Goal: Transaction & Acquisition: Download file/media

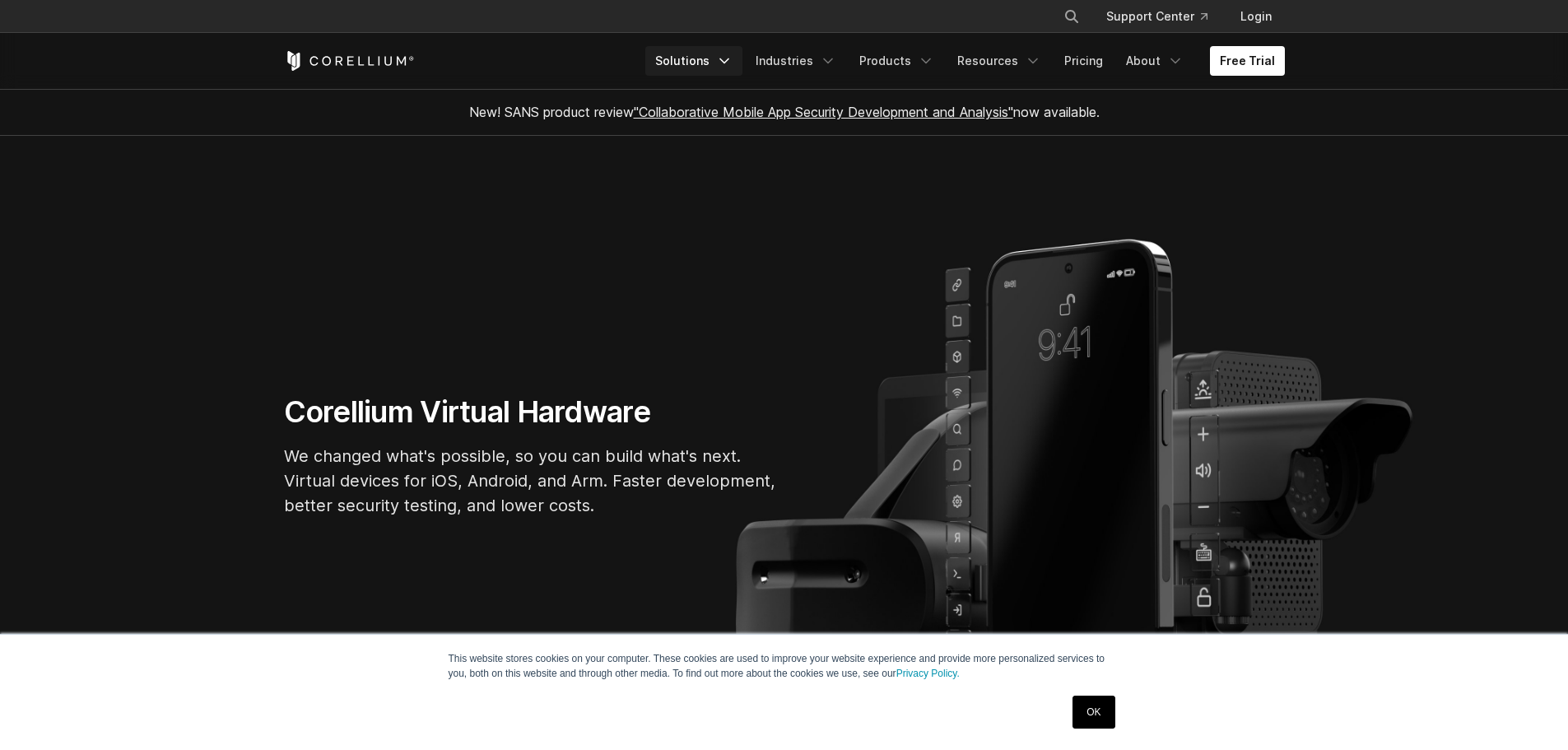
click at [685, 64] on link "Solutions" at bounding box center [694, 60] width 97 height 30
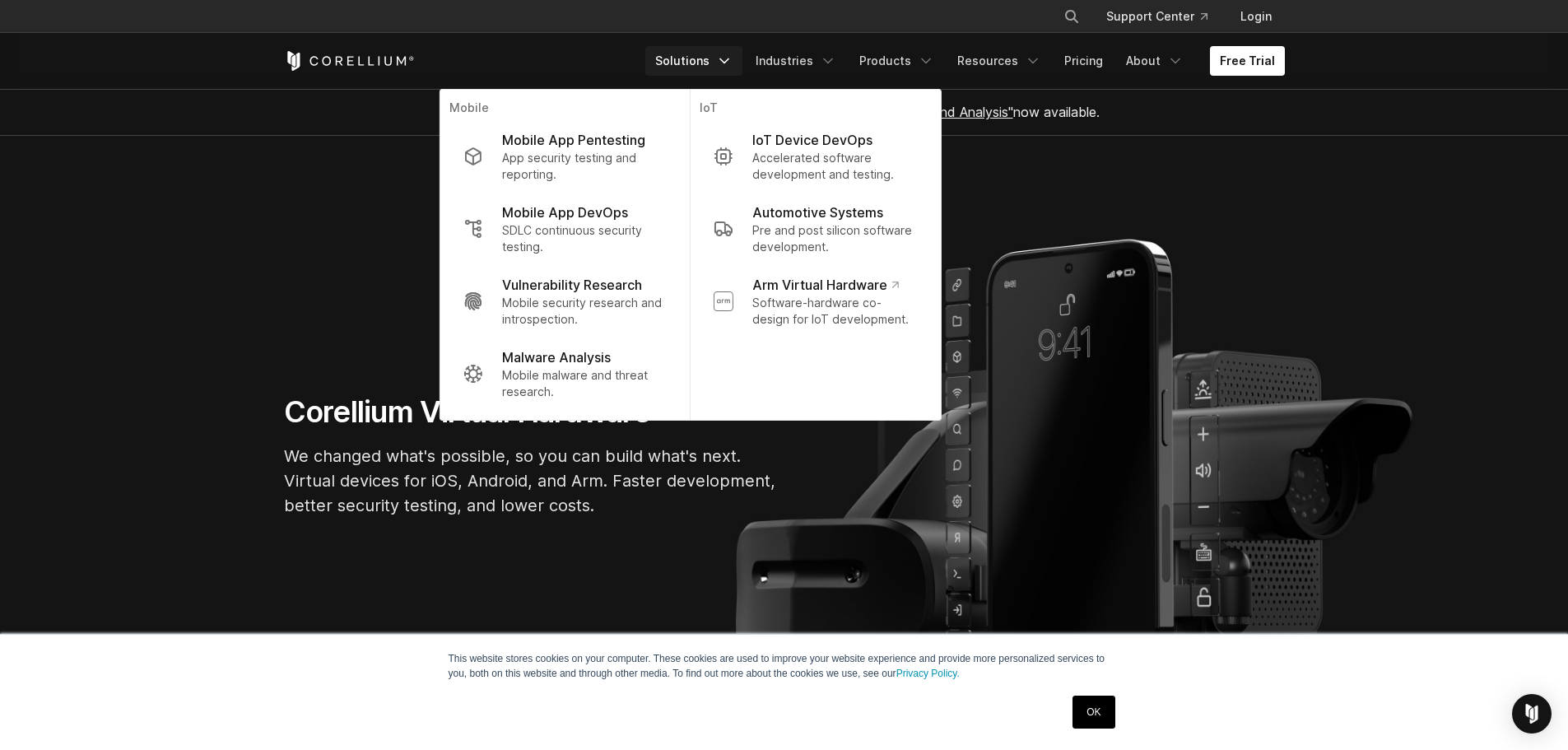
click at [1092, 703] on link "OK" at bounding box center [1094, 712] width 42 height 33
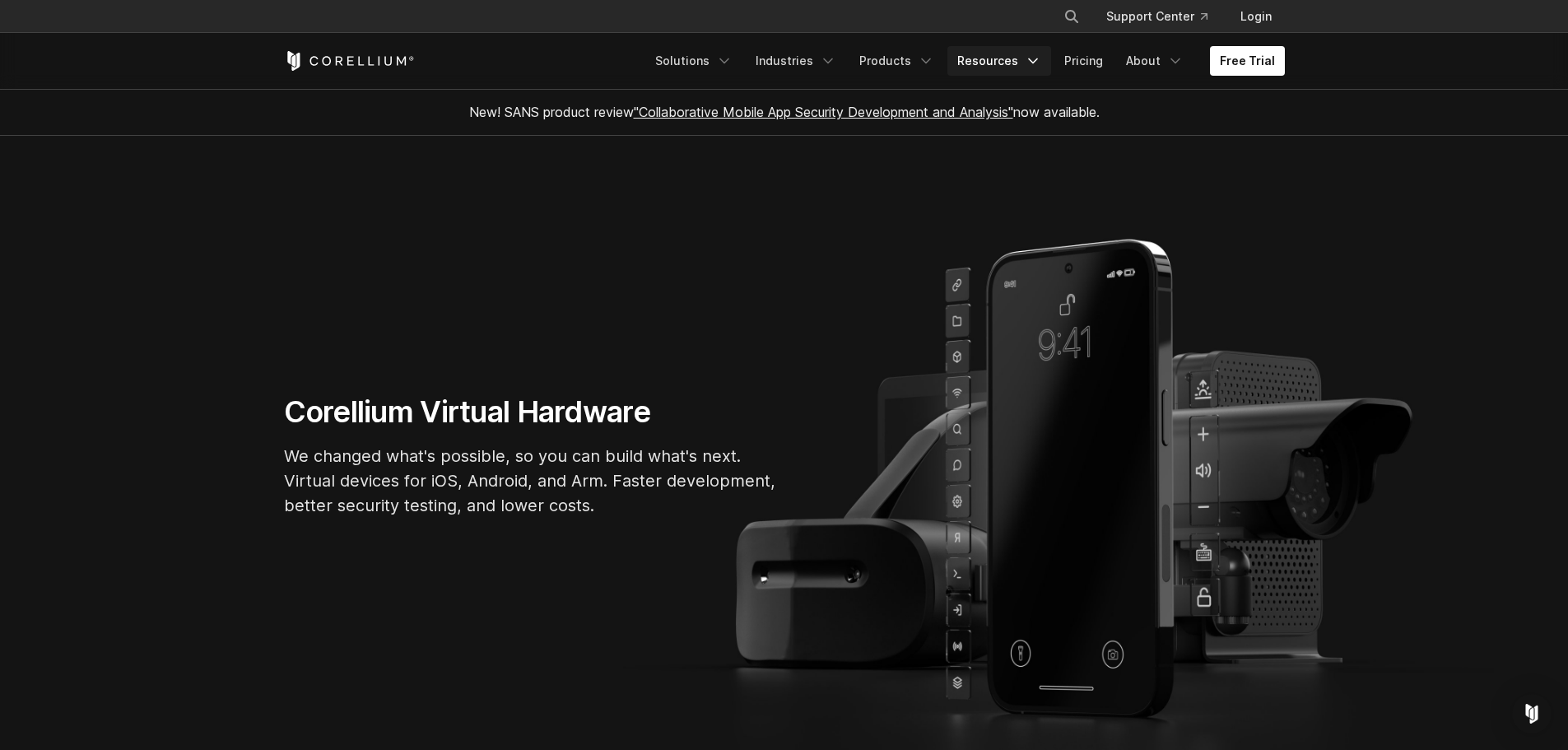
click at [998, 61] on link "Resources" at bounding box center [999, 60] width 104 height 30
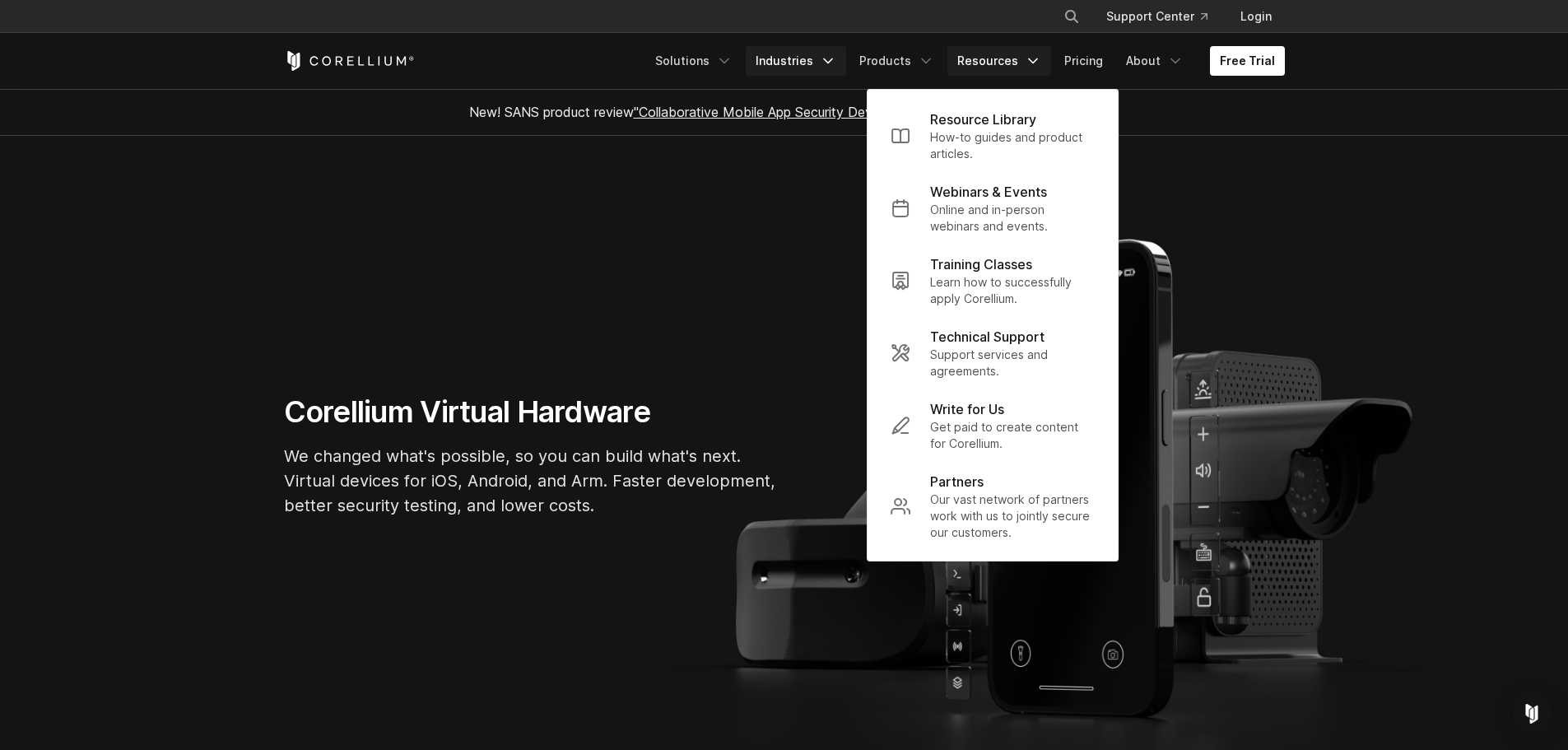
click at [804, 58] on link "Industries" at bounding box center [795, 60] width 100 height 30
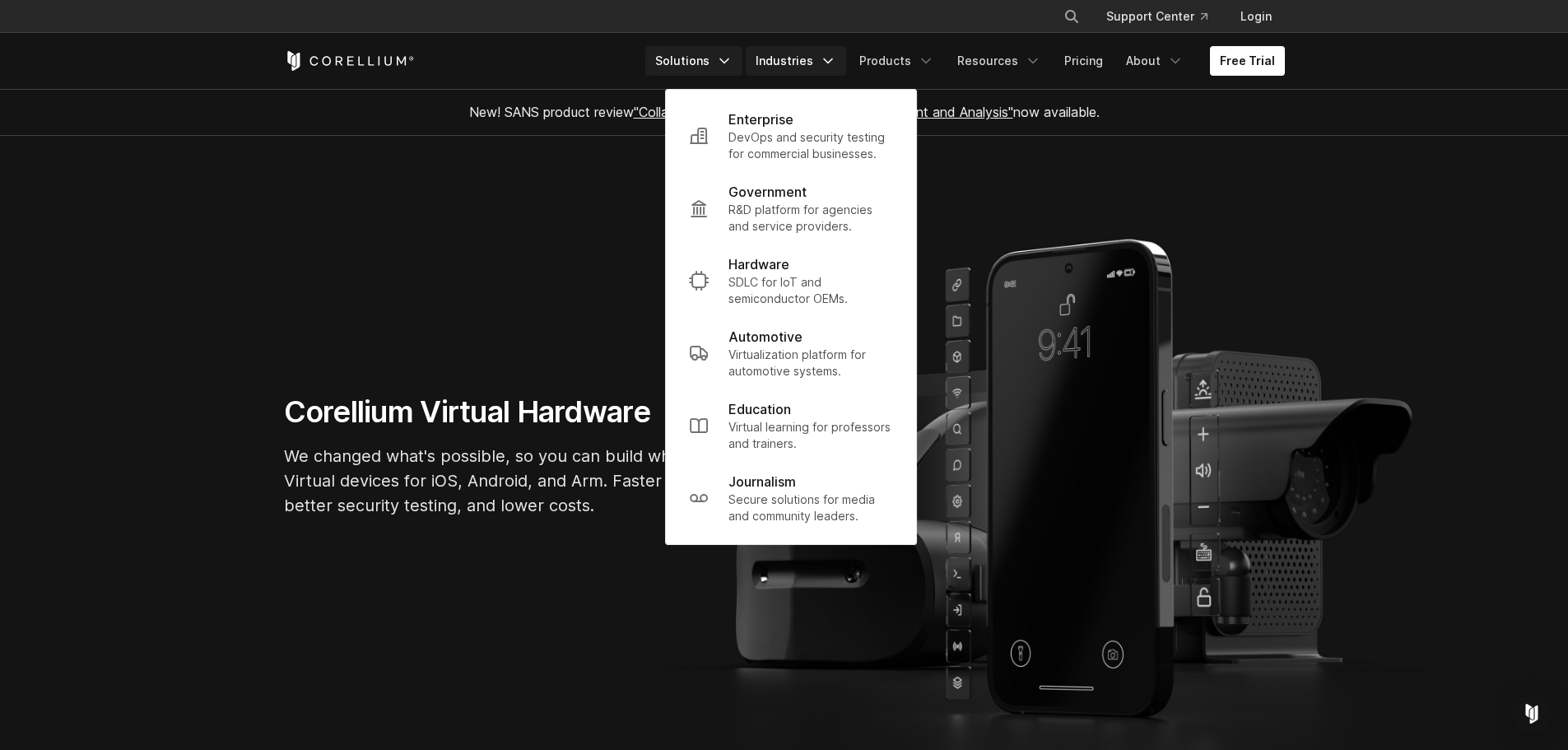
click at [707, 63] on link "Solutions" at bounding box center [694, 60] width 97 height 30
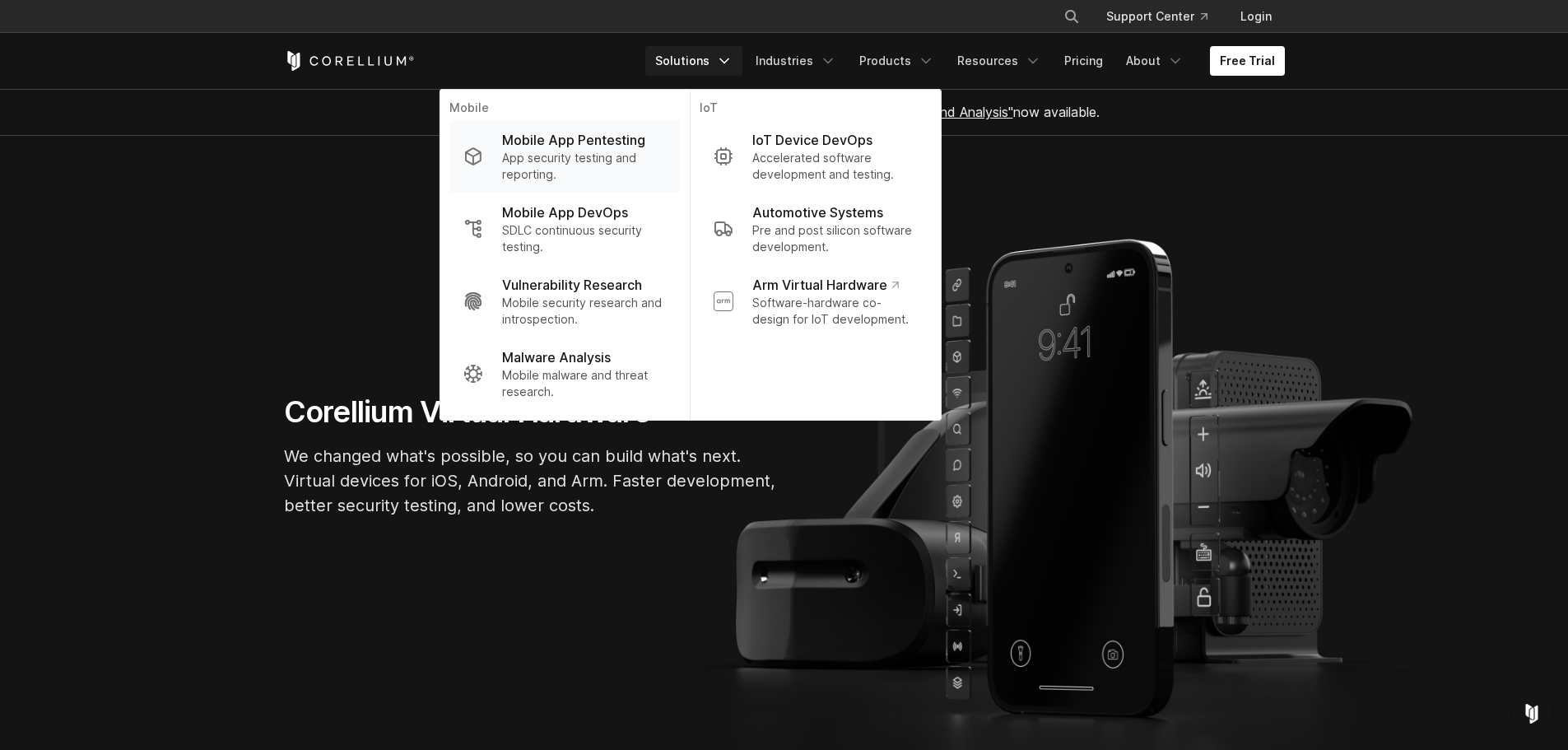
click at [628, 137] on p "Mobile App Pentesting" at bounding box center [573, 140] width 143 height 20
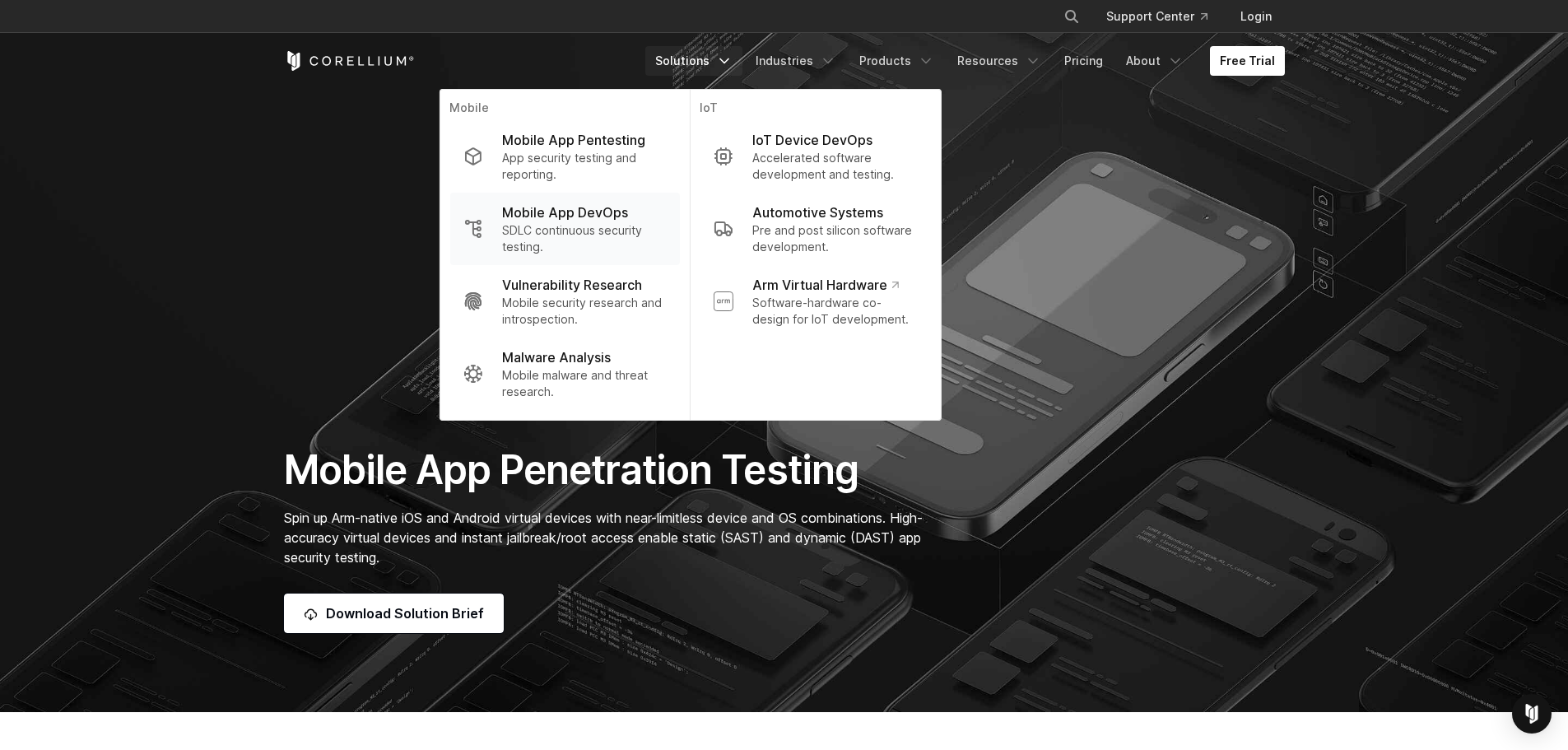
click at [615, 203] on p "Mobile App DevOps" at bounding box center [565, 212] width 126 height 20
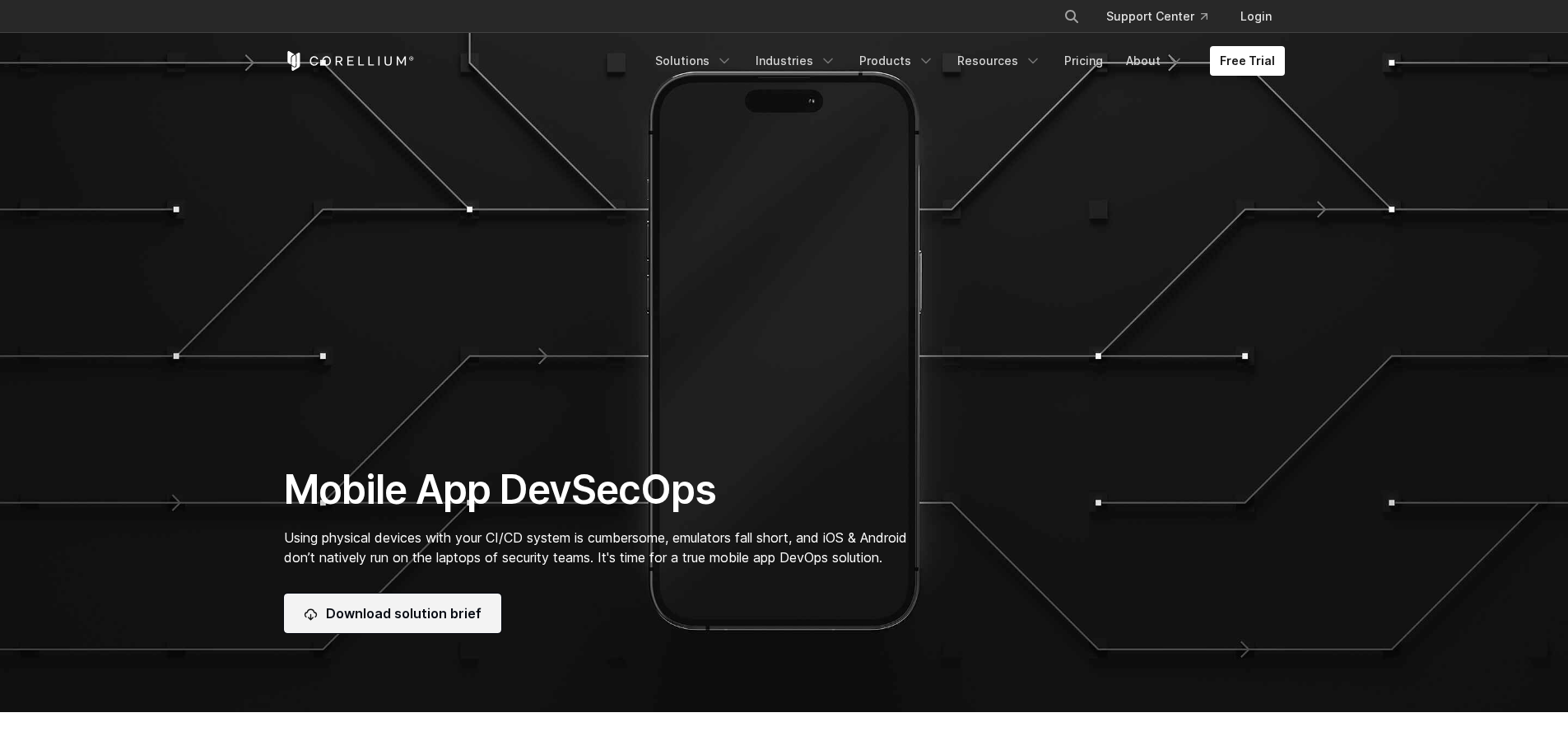
click at [406, 596] on link "Download solution brief" at bounding box center [392, 613] width 217 height 40
click at [812, 136] on section "Mobile App DevSecOps Using physical devices with your CI/CD system is cumbersom…" at bounding box center [784, 356] width 1568 height 712
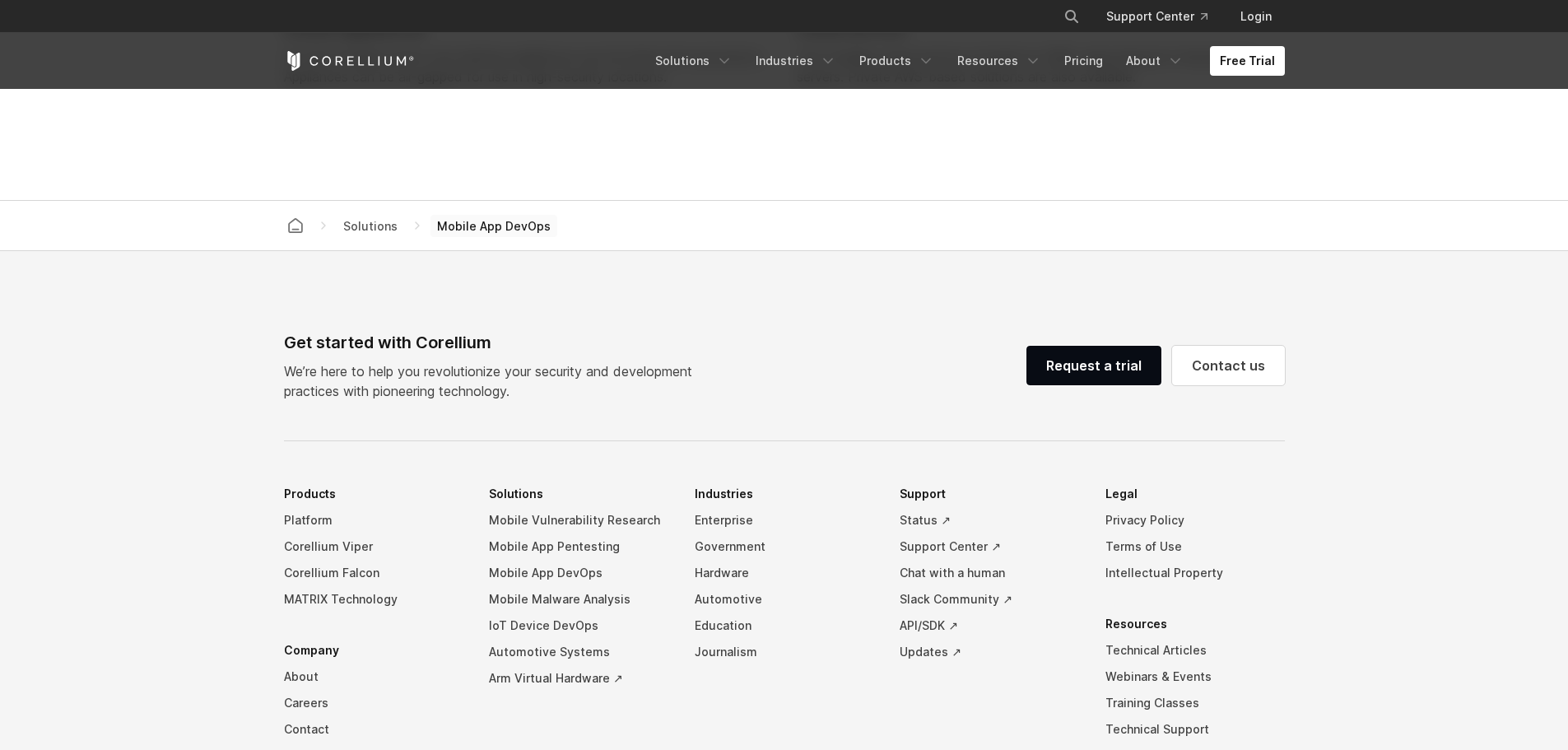
scroll to position [5350, 0]
click at [324, 520] on link "Platform" at bounding box center [373, 519] width 180 height 27
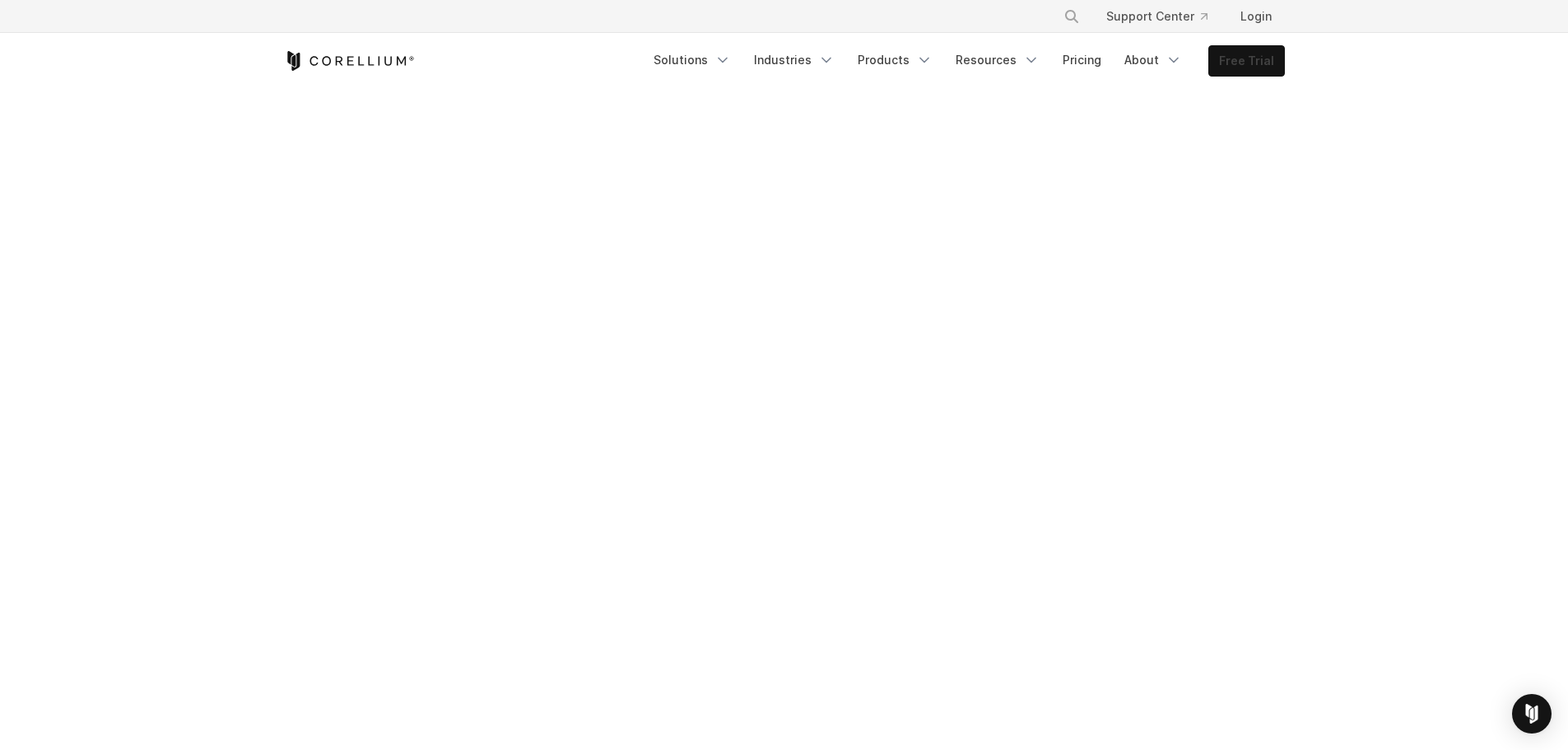
click at [1260, 59] on link "Free Trial" at bounding box center [1246, 60] width 75 height 30
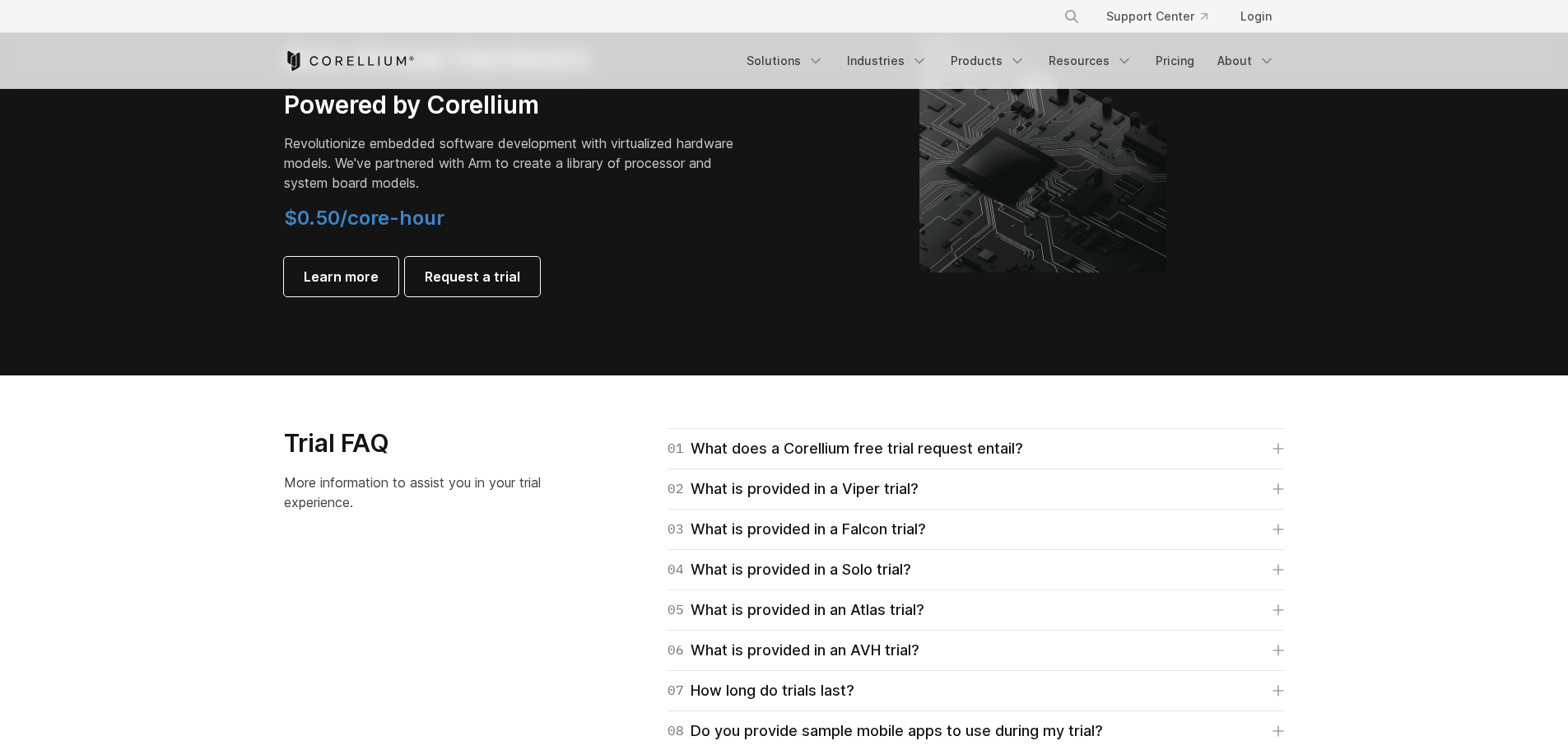
scroll to position [2058, 0]
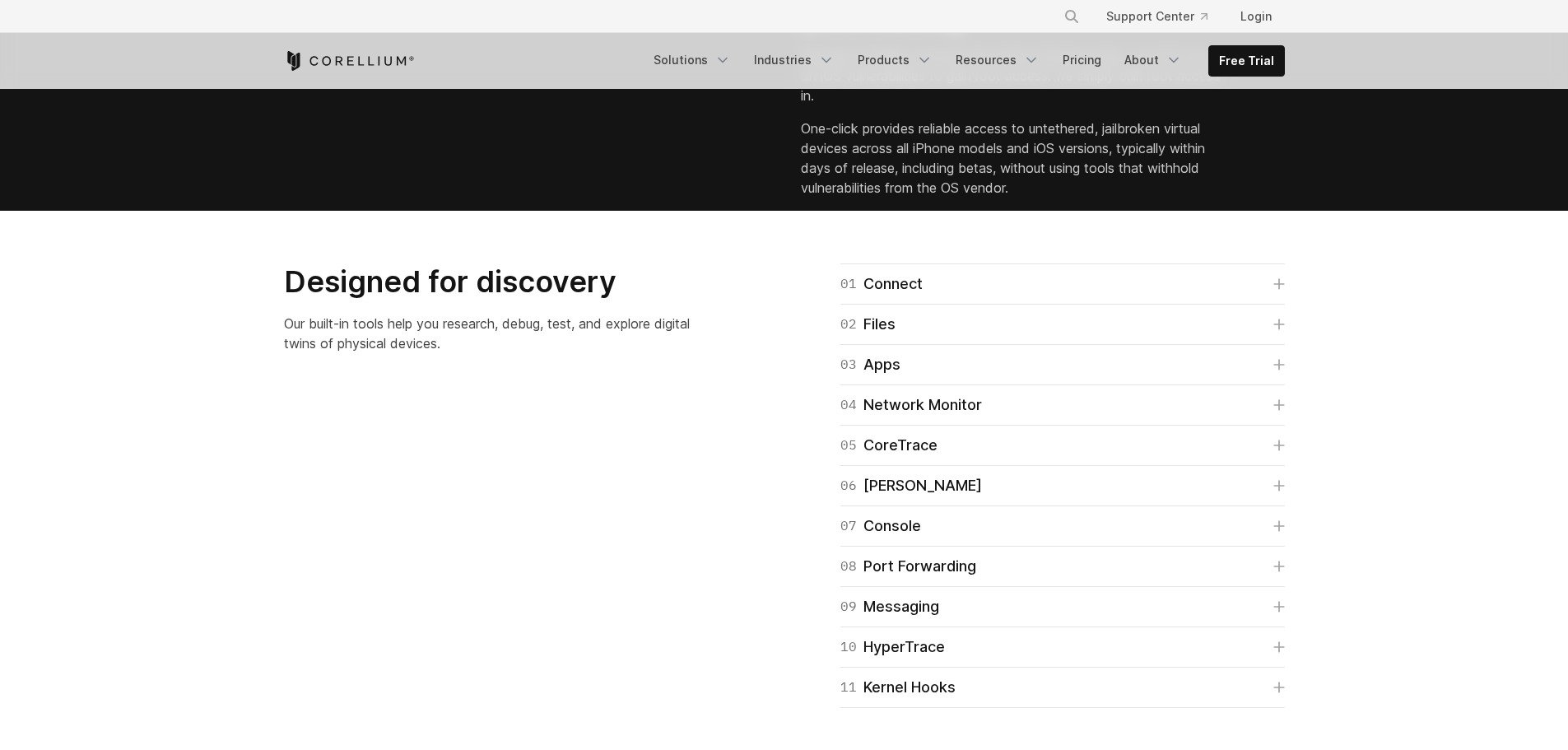
scroll to position [2585, 0]
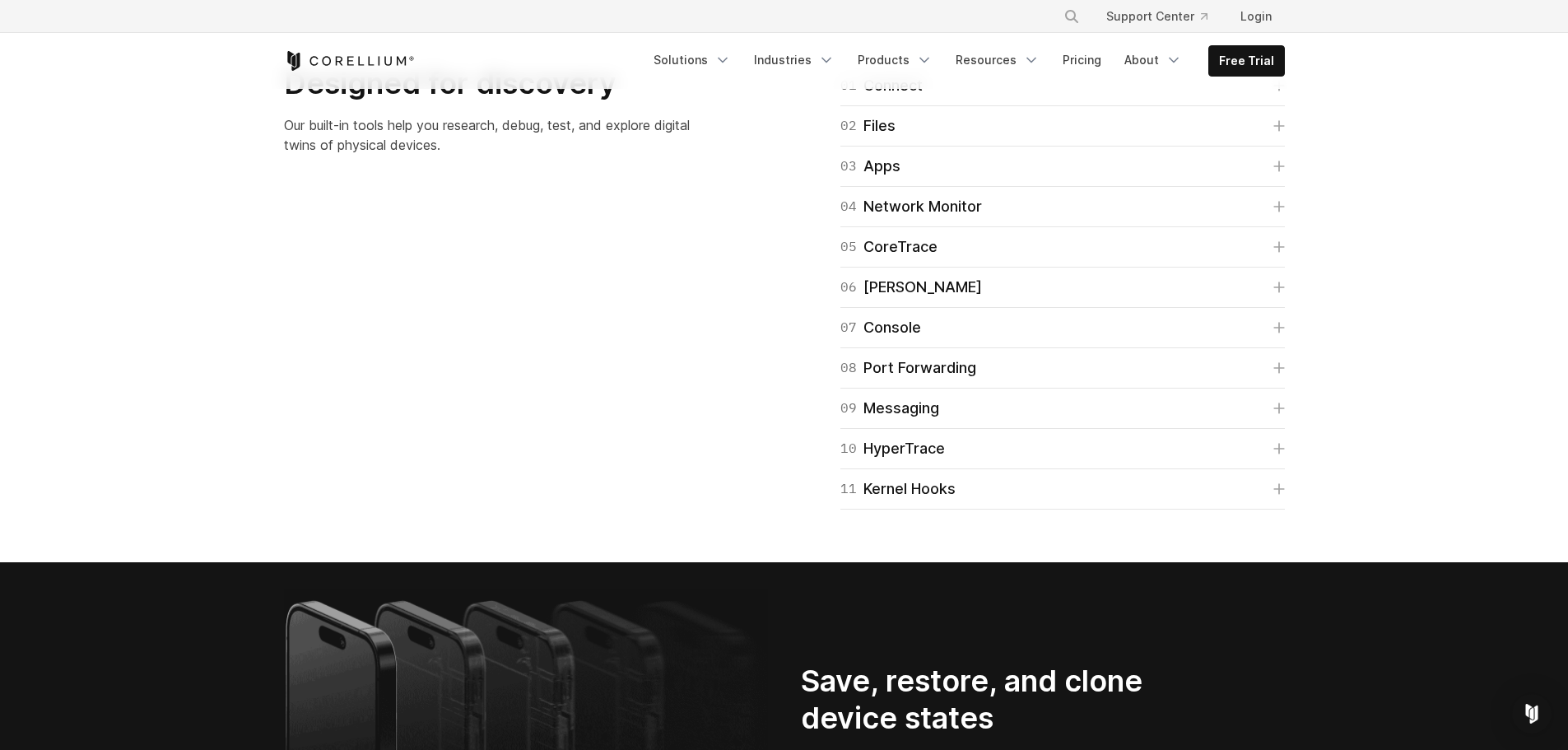
click at [906, 107] on div "01 Connect Quick Connect allows you to connect to virtual devices without a VPN…" at bounding box center [1062, 85] width 445 height 41
click at [916, 137] on link "02 Files" at bounding box center [1062, 126] width 445 height 23
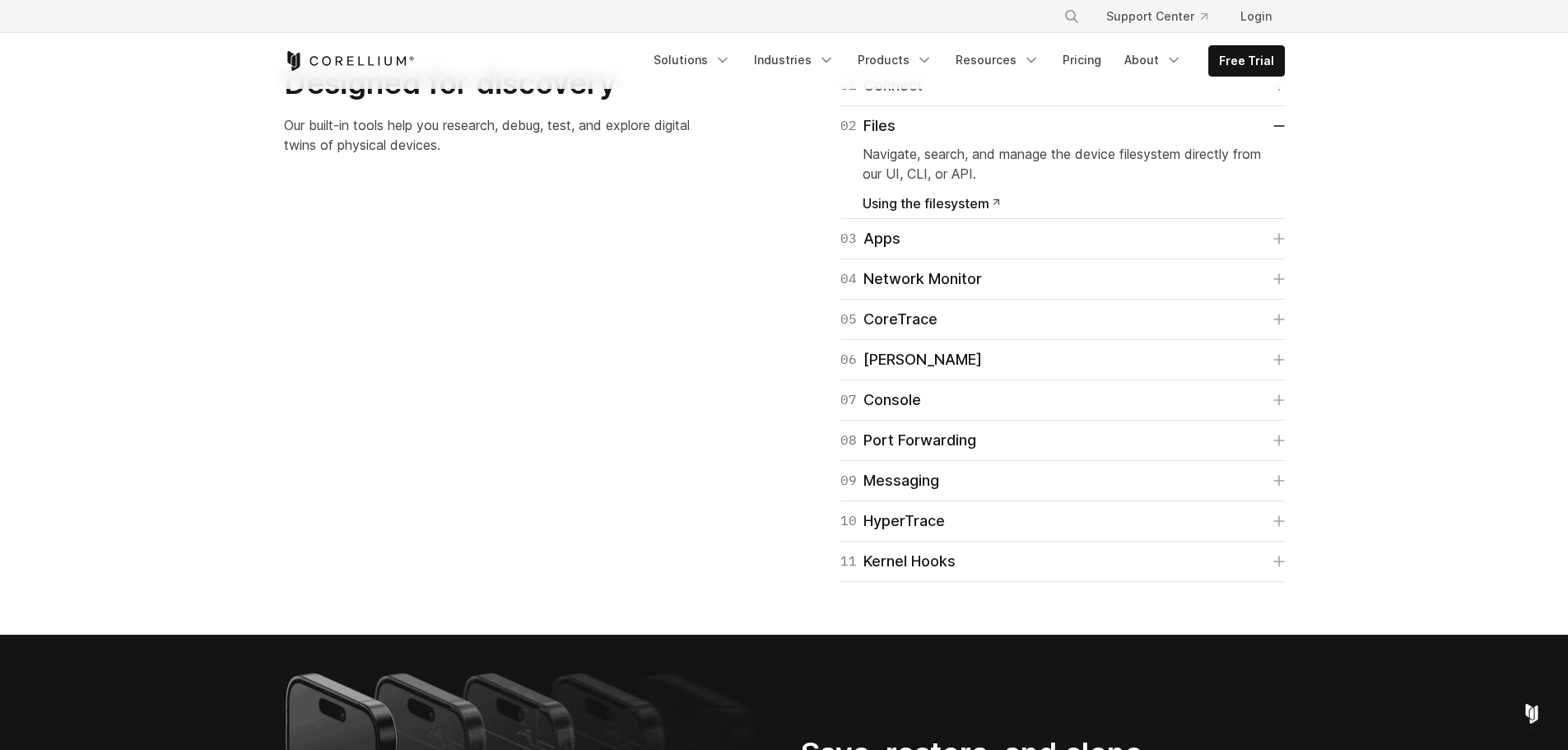
click at [907, 97] on div "01 Connect" at bounding box center [882, 86] width 82 height 23
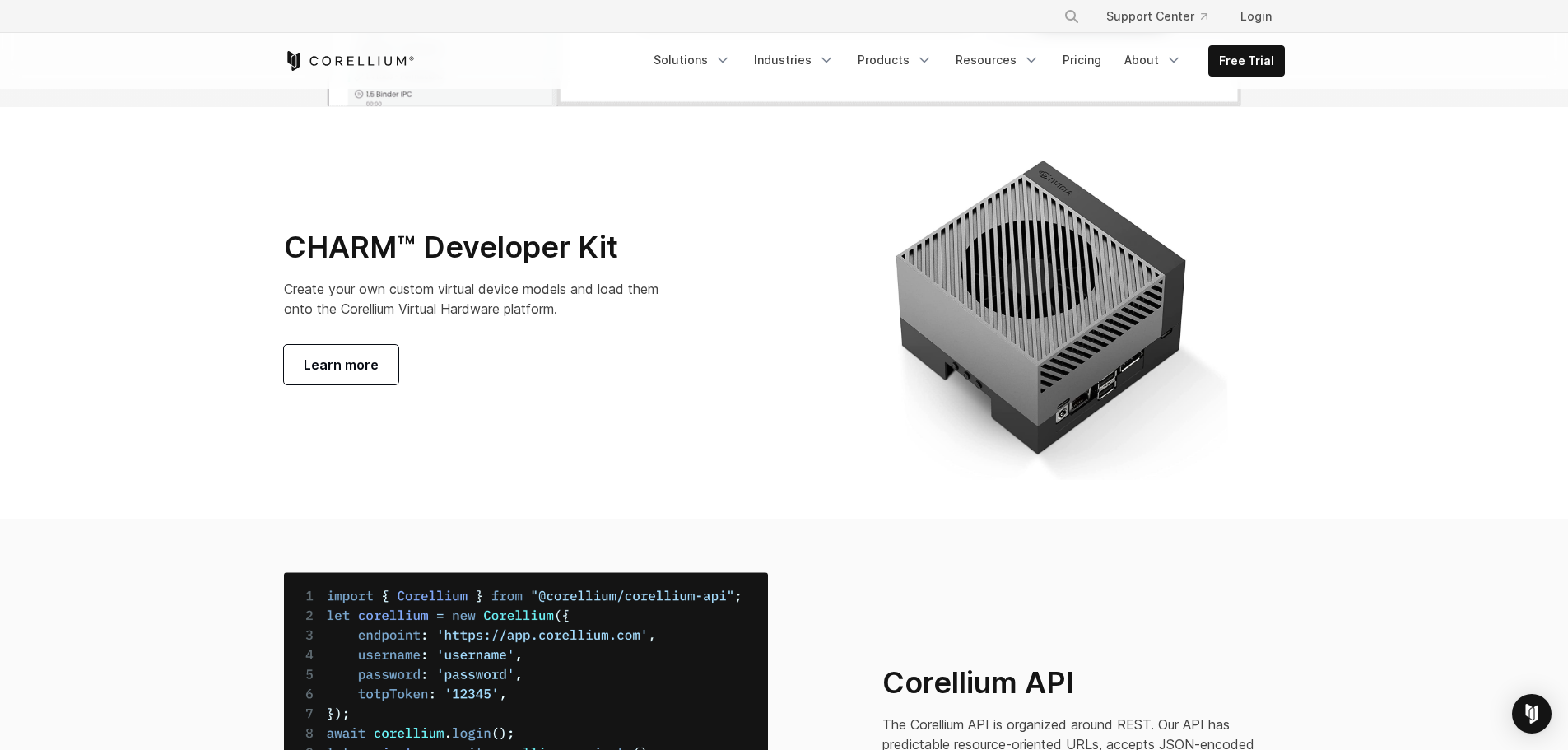
scroll to position [7935, 0]
